Goal: Information Seeking & Learning: Learn about a topic

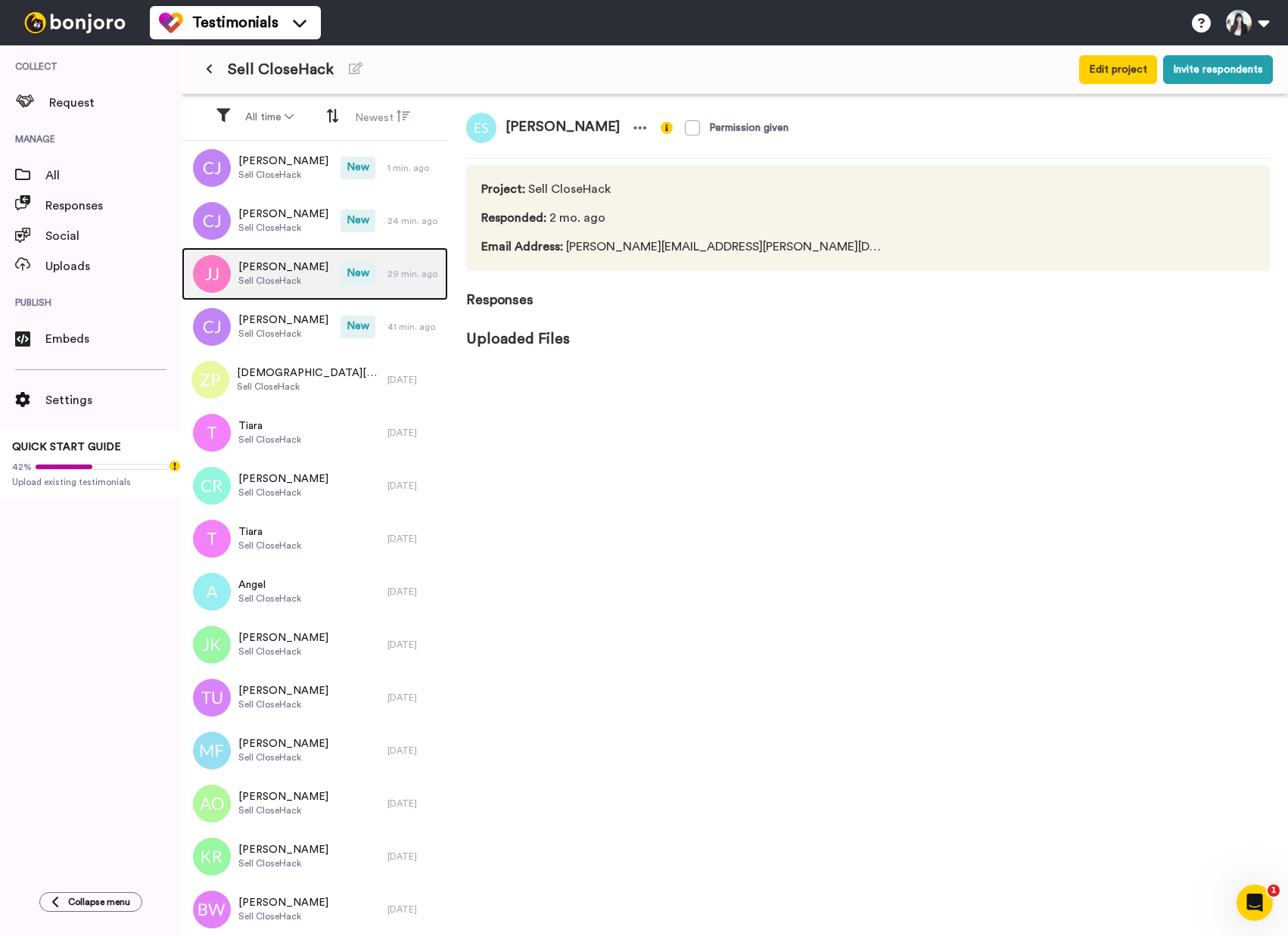
click at [309, 284] on span "Sell CloseHack" at bounding box center [283, 280] width 90 height 12
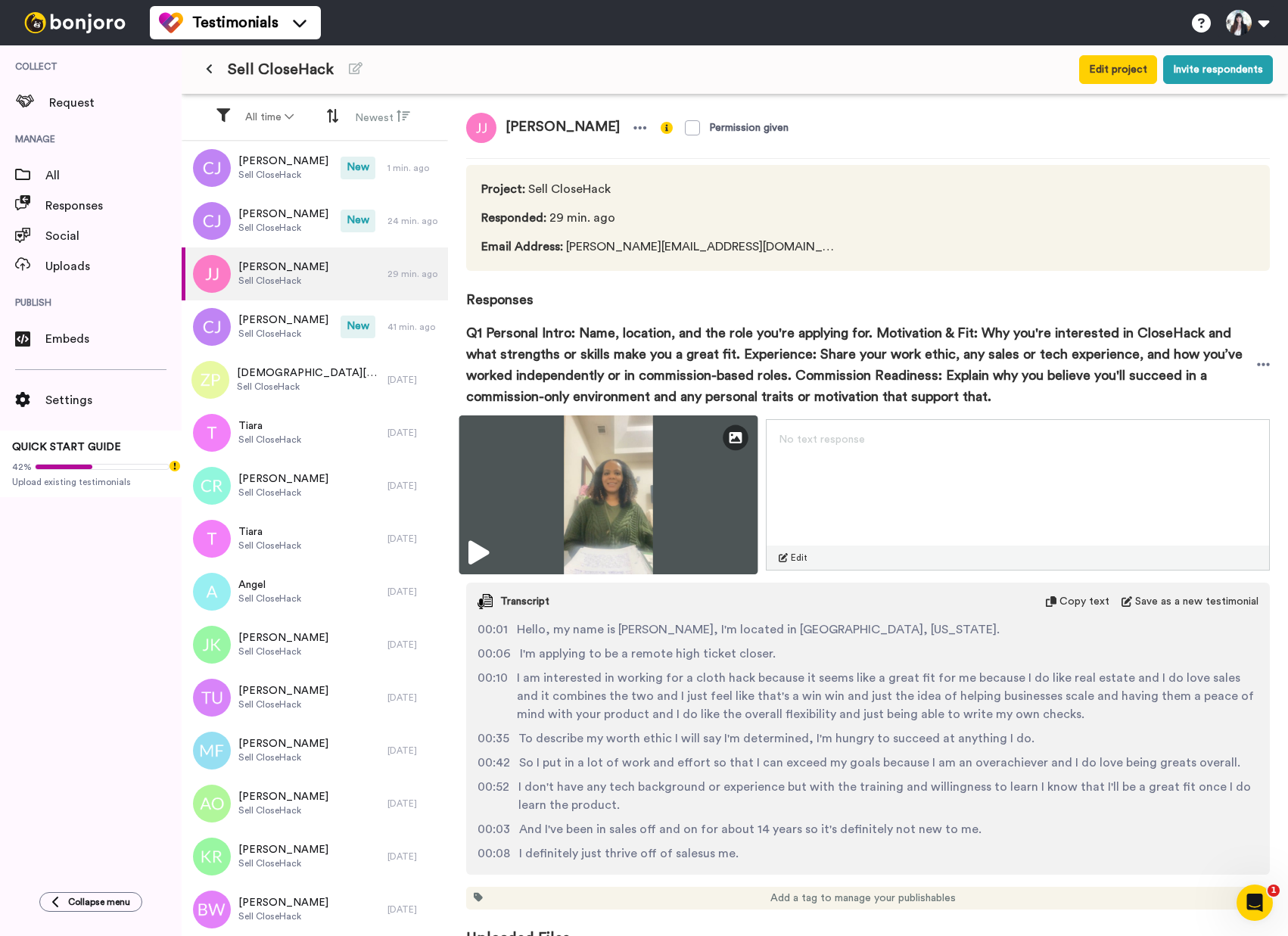
click at [499, 555] on img at bounding box center [609, 494] width 299 height 159
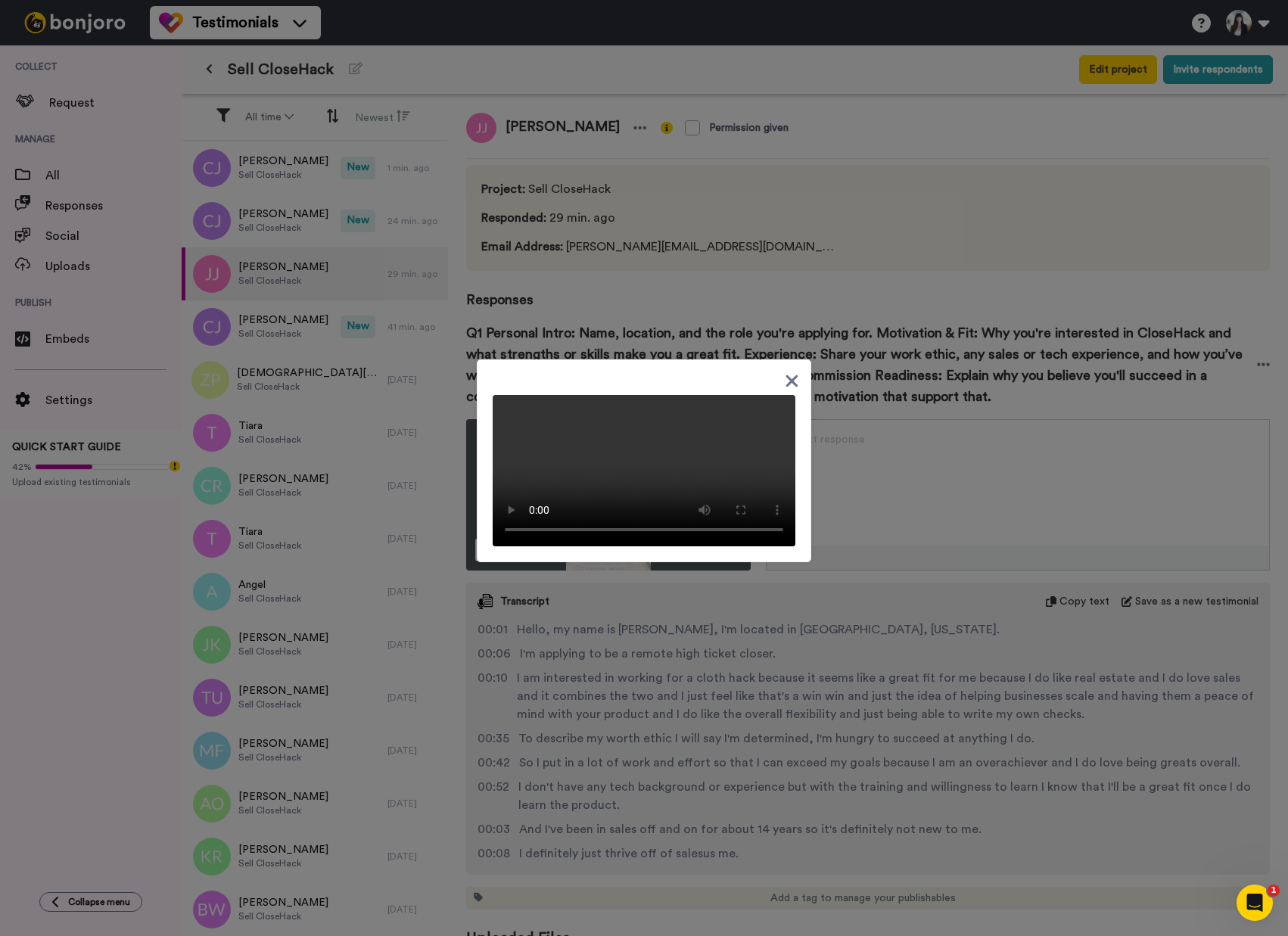
click at [789, 372] on icon at bounding box center [792, 381] width 15 height 19
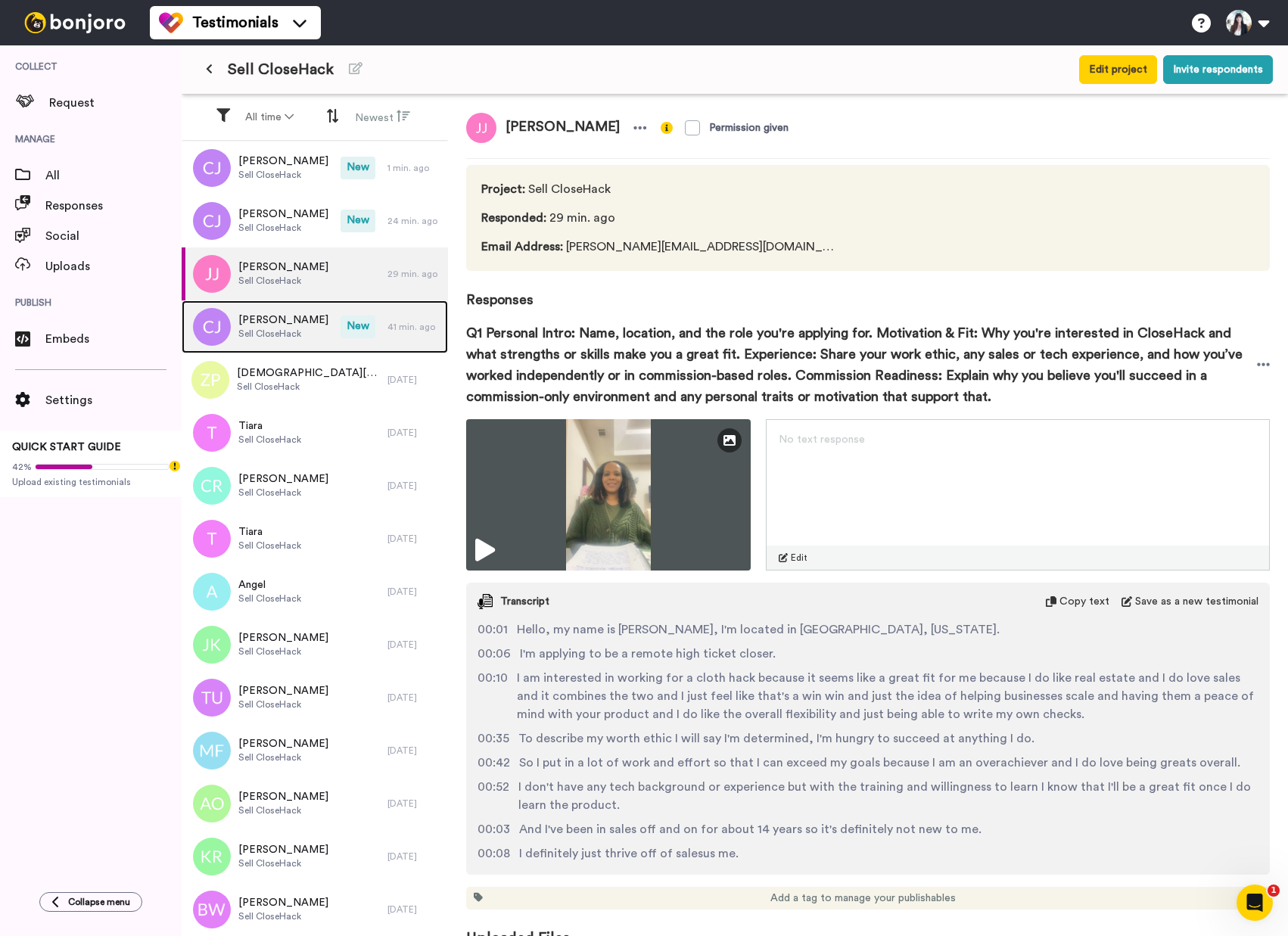
click at [269, 327] on span "[PERSON_NAME]" at bounding box center [283, 320] width 90 height 15
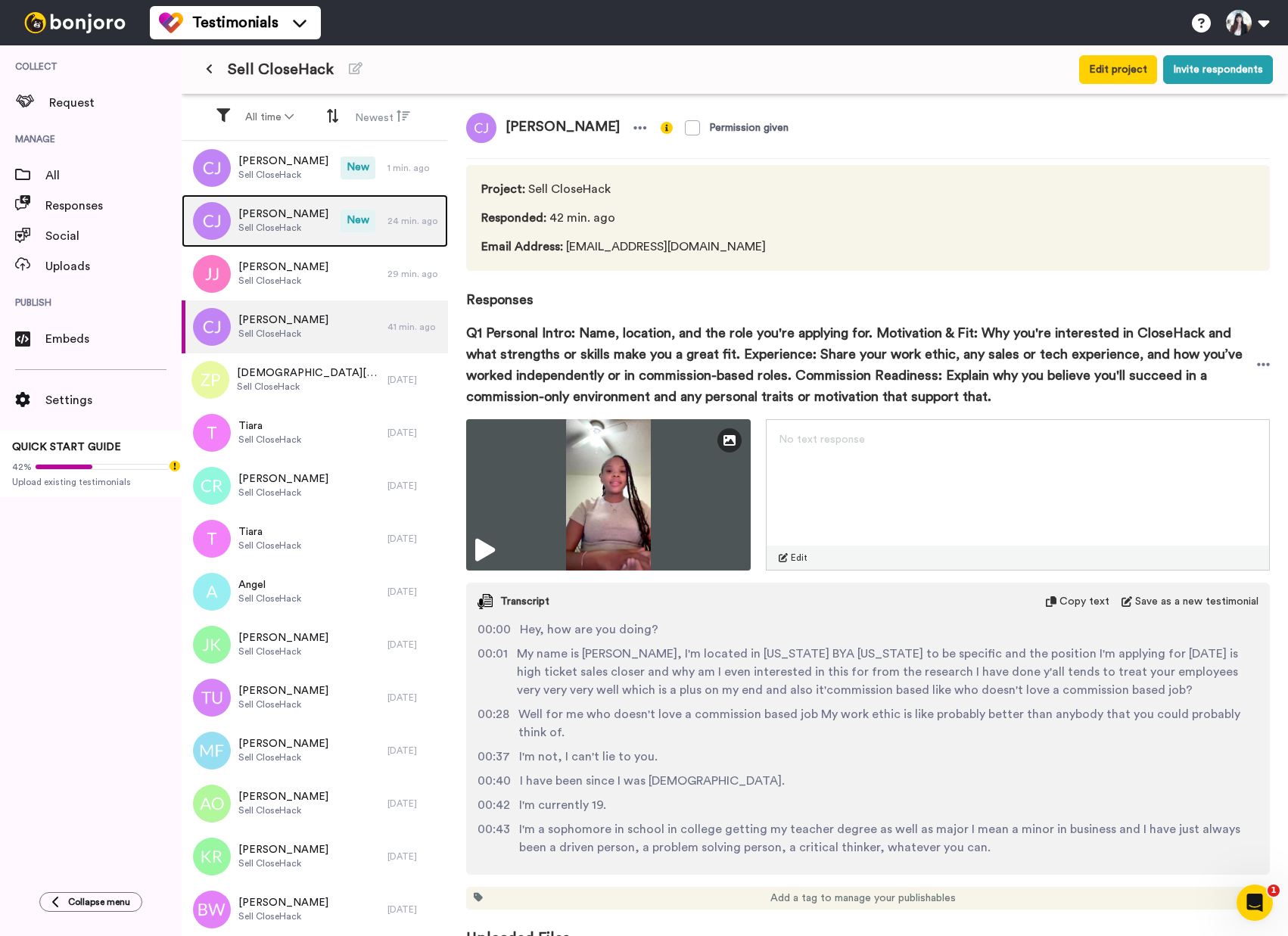
click at [360, 228] on span "New" at bounding box center [358, 220] width 34 height 23
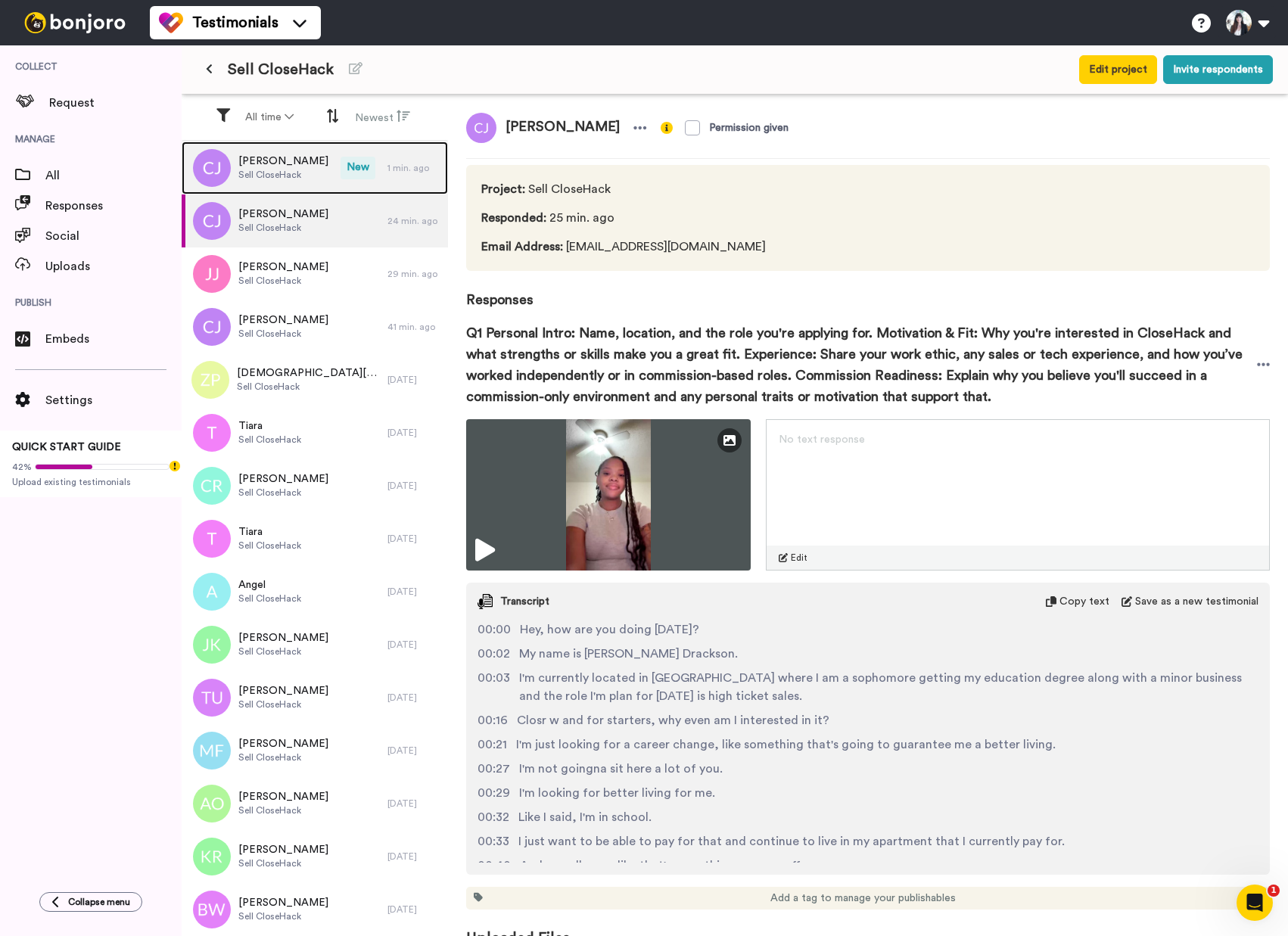
click at [368, 179] on div "[PERSON_NAME] Sell CloseHack New 1 min. ago" at bounding box center [315, 168] width 266 height 53
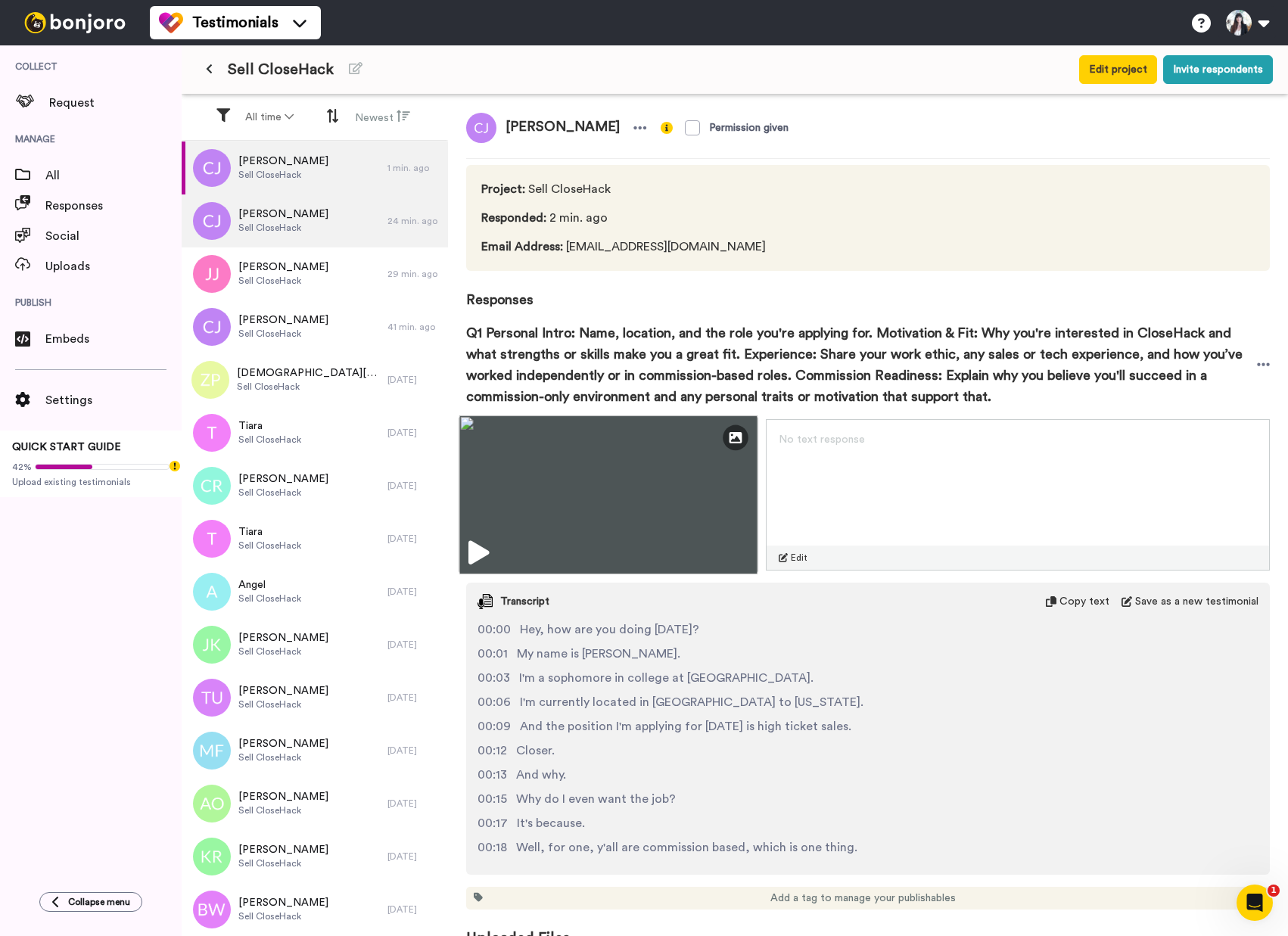
click at [474, 552] on icon at bounding box center [479, 553] width 21 height 24
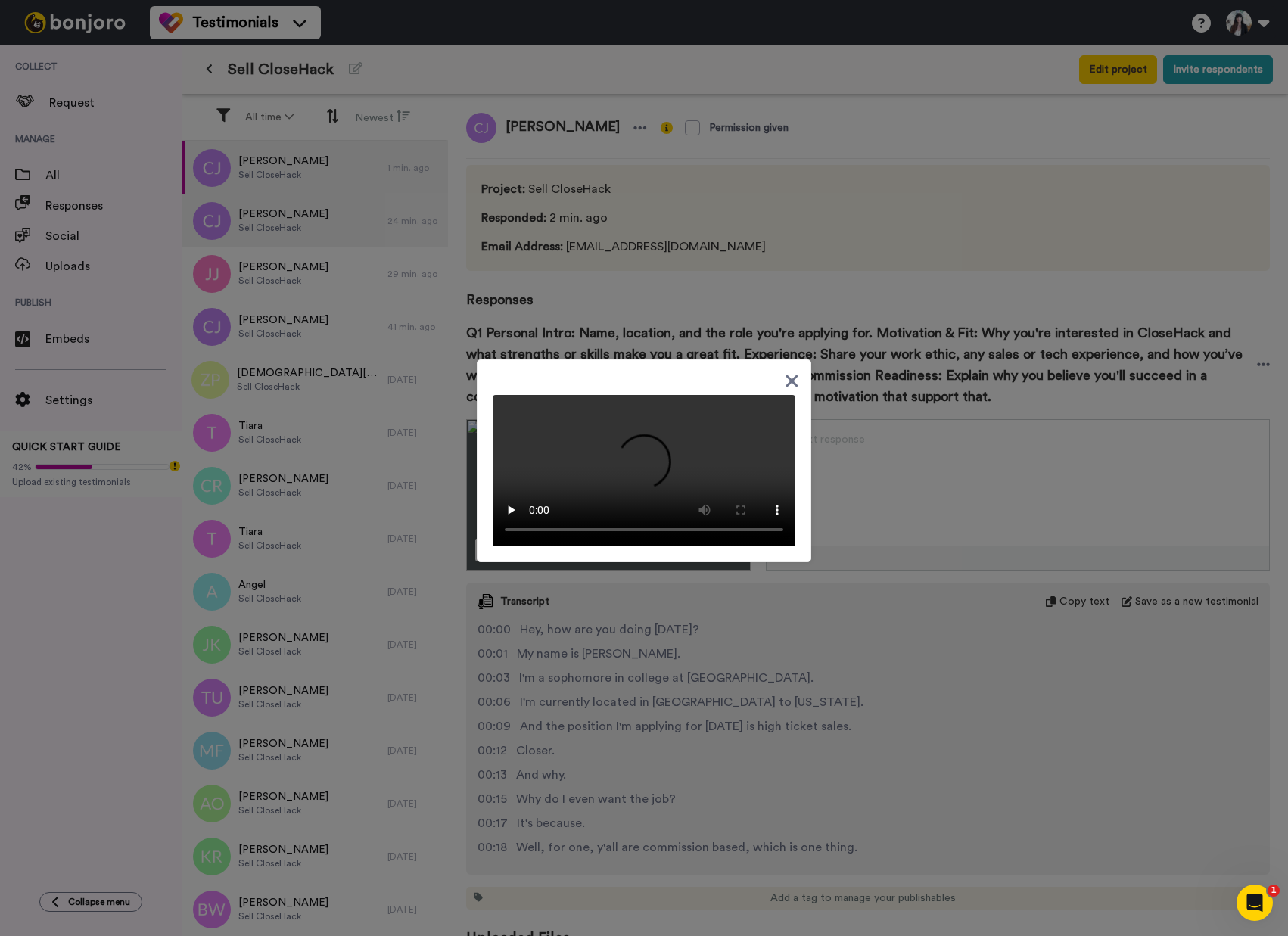
drag, startPoint x: 787, startPoint y: 186, endPoint x: 639, endPoint y: 194, distance: 148.2
click at [787, 374] on icon at bounding box center [791, 380] width 12 height 12
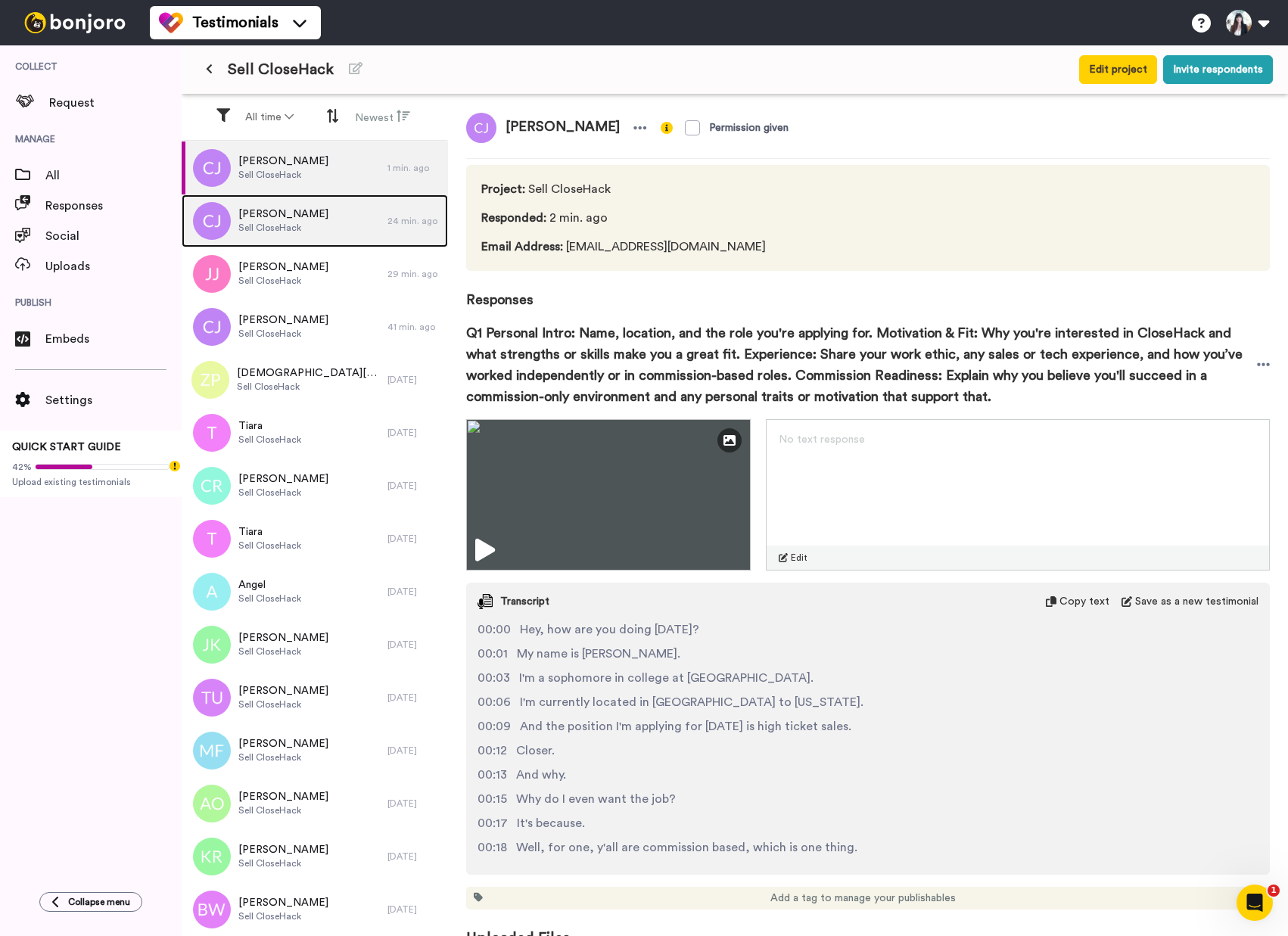
click at [319, 208] on span "[PERSON_NAME]" at bounding box center [283, 214] width 90 height 15
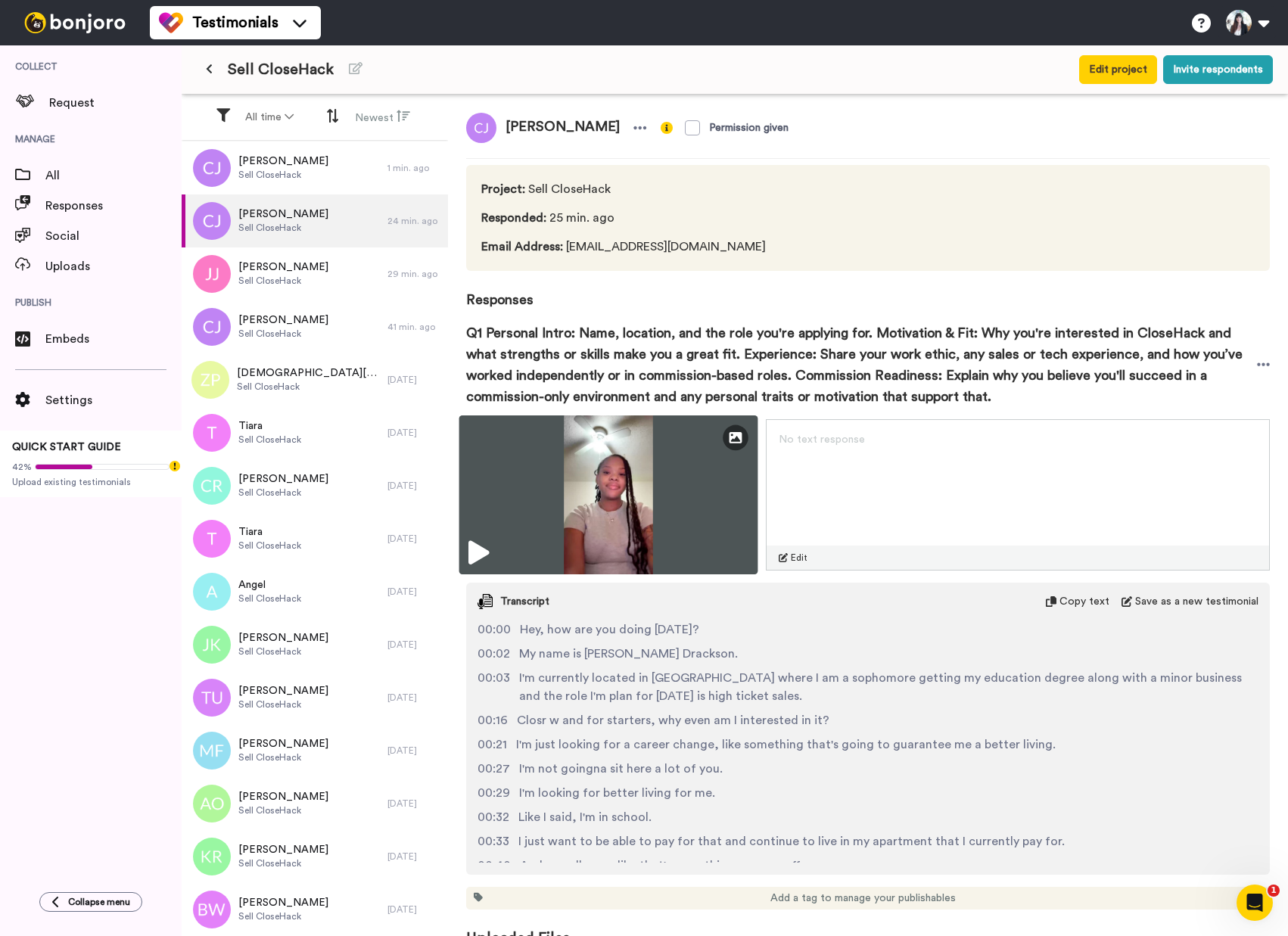
click at [470, 548] on icon at bounding box center [479, 553] width 21 height 24
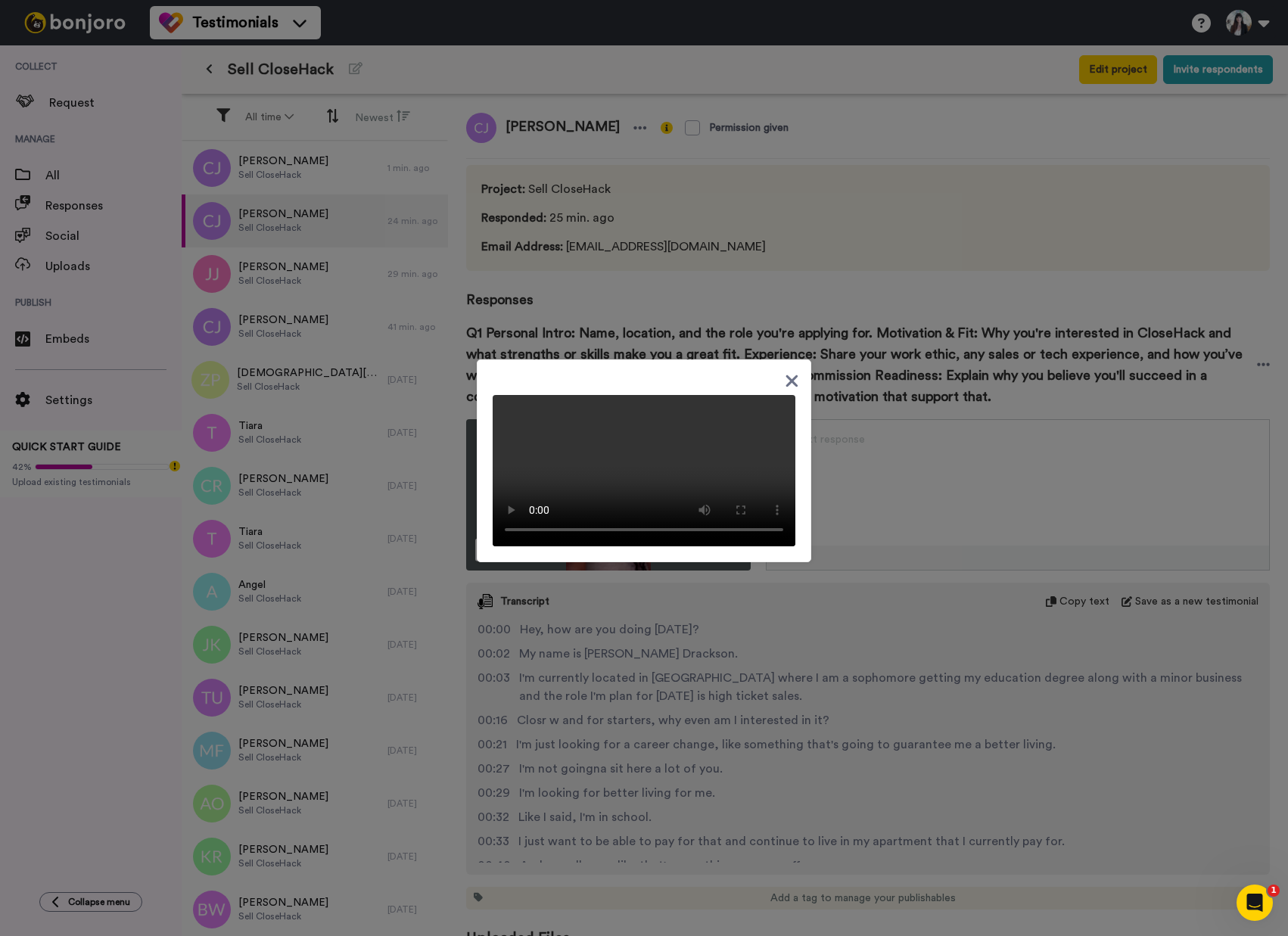
click at [786, 374] on icon at bounding box center [791, 380] width 12 height 12
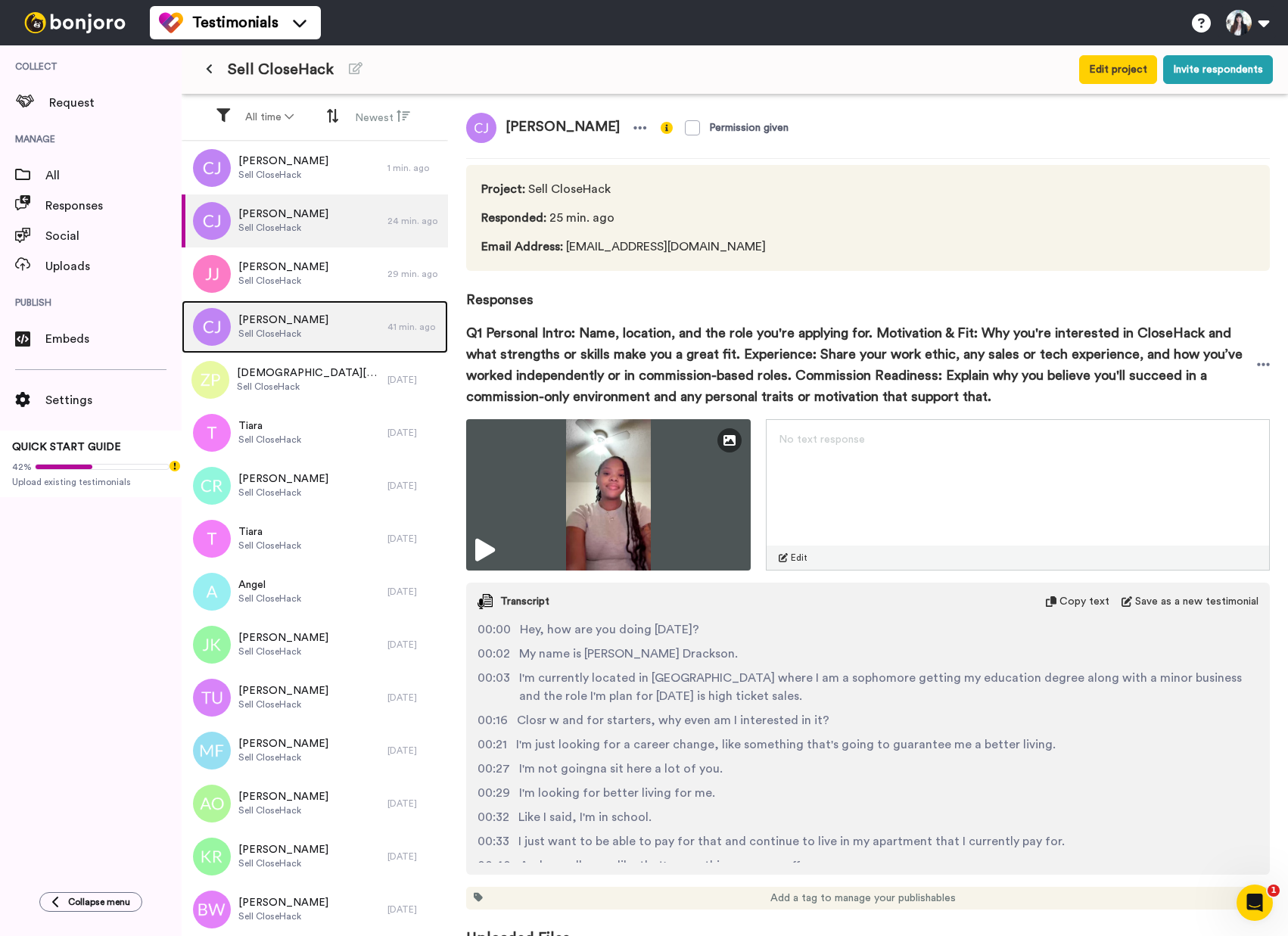
click at [327, 323] on div "[PERSON_NAME] Sell CloseHack" at bounding box center [284, 326] width 206 height 53
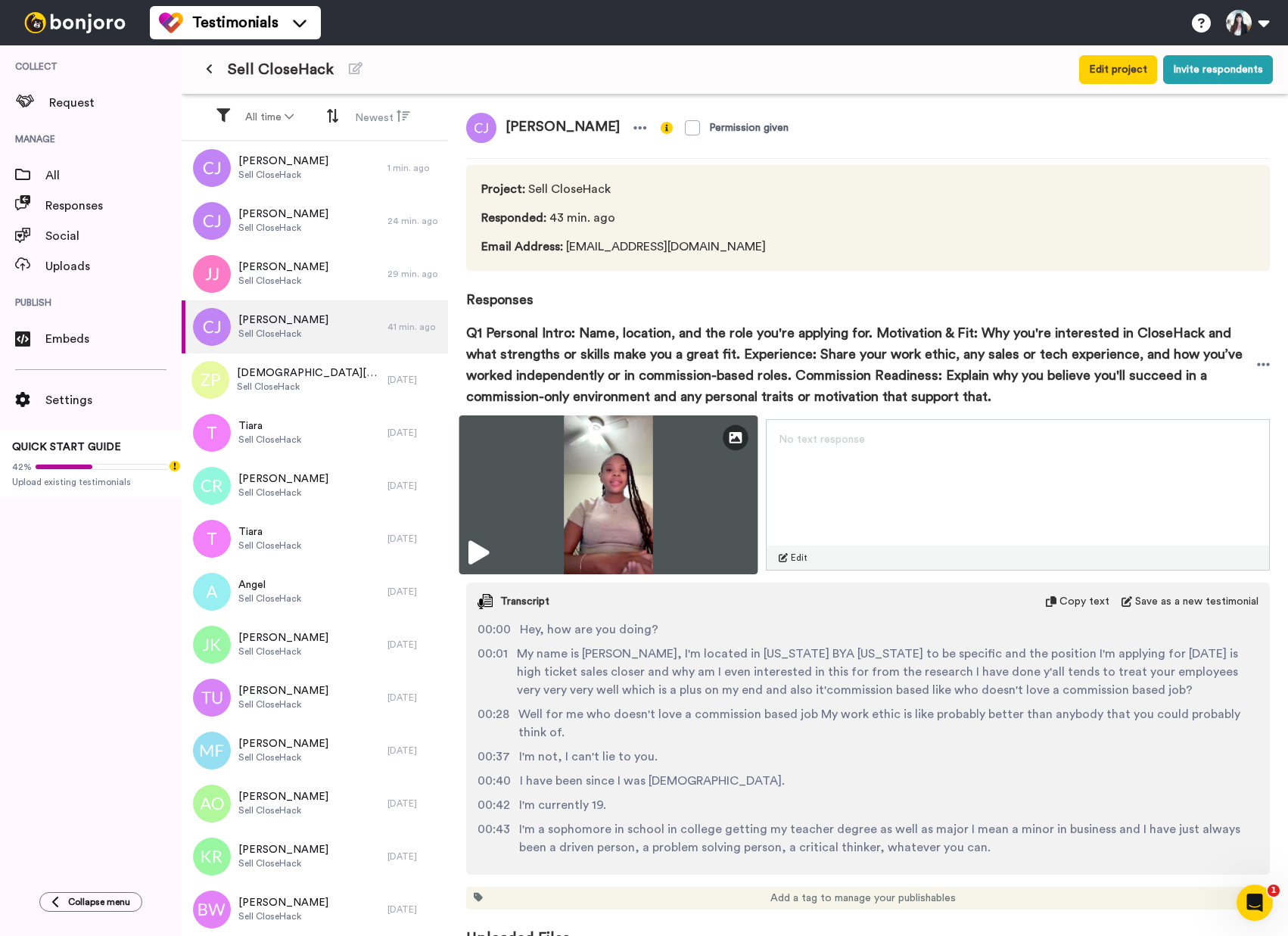
click at [479, 550] on icon at bounding box center [479, 553] width 21 height 24
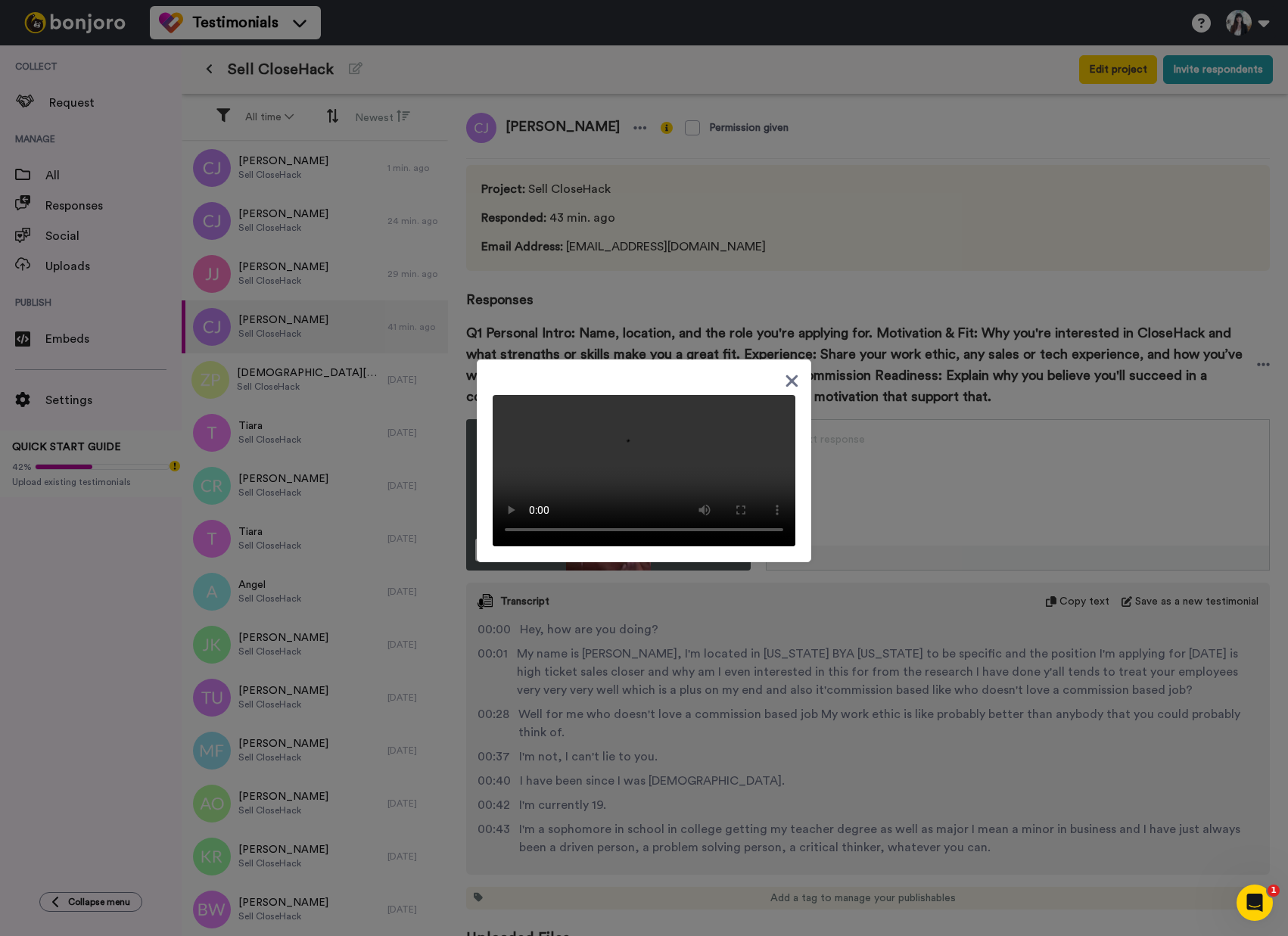
drag, startPoint x: 597, startPoint y: 190, endPoint x: 518, endPoint y: 191, distance: 79.0
click at [518, 382] on div at bounding box center [644, 464] width 303 height 163
click at [957, 713] on div at bounding box center [644, 468] width 1288 height 936
